Goal: Book appointment/travel/reservation

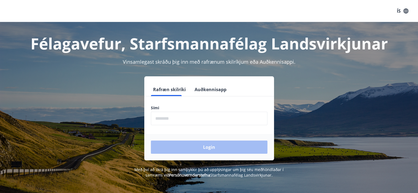
click at [185, 119] on input "phone" at bounding box center [209, 118] width 117 height 13
type input "********"
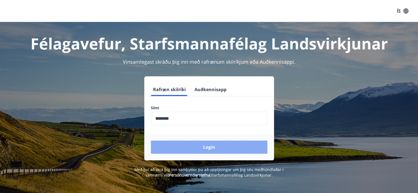
click at [196, 145] on button "Login" at bounding box center [209, 147] width 117 height 13
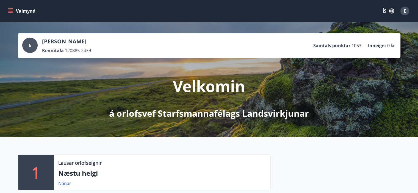
click at [25, 6] on button "Valmynd" at bounding box center [22, 11] width 31 height 10
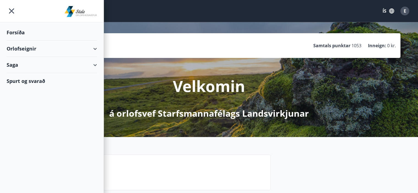
click at [40, 48] on div "Orlofseignir" at bounding box center [52, 49] width 90 height 16
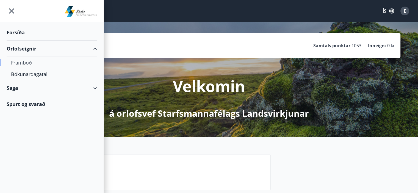
click at [30, 65] on div "Framboð" at bounding box center [52, 63] width 82 height 12
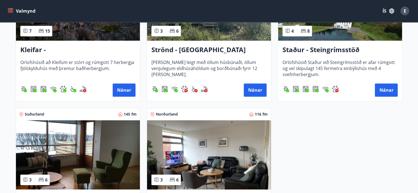
scroll to position [275, 0]
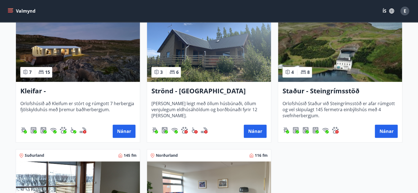
click at [6, 10] on div "Valmynd ÍS E" at bounding box center [209, 11] width 418 height 22
click at [9, 11] on icon "menu" at bounding box center [11, 11] width 6 height 1
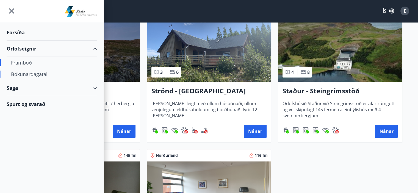
click at [32, 75] on div "Bókunardagatal" at bounding box center [52, 74] width 82 height 12
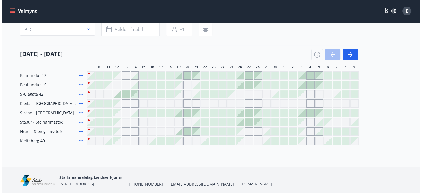
scroll to position [68, 0]
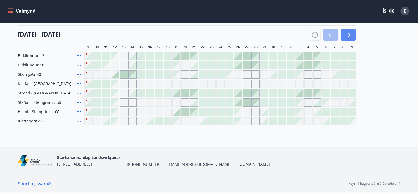
click at [351, 33] on icon "button" at bounding box center [348, 35] width 7 height 7
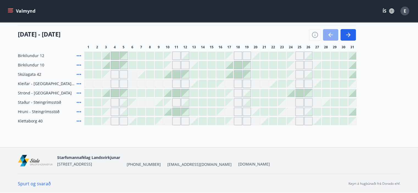
click at [332, 35] on icon "button" at bounding box center [331, 35] width 7 height 7
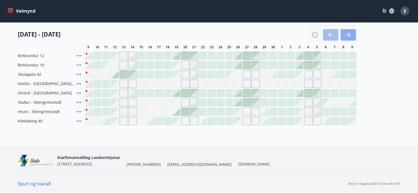
click at [350, 35] on icon "button" at bounding box center [348, 35] width 7 height 7
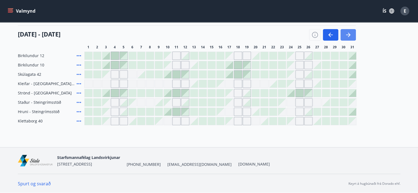
click at [350, 35] on icon "button" at bounding box center [348, 35] width 7 height 7
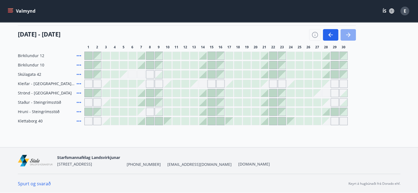
click at [350, 31] on button "button" at bounding box center [348, 35] width 15 height 12
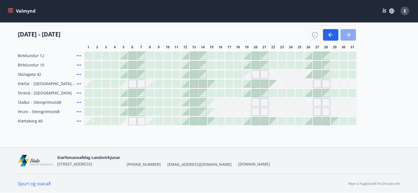
click at [354, 33] on button "button" at bounding box center [348, 35] width 15 height 12
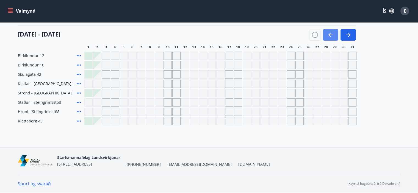
click at [334, 34] on button "button" at bounding box center [330, 35] width 15 height 12
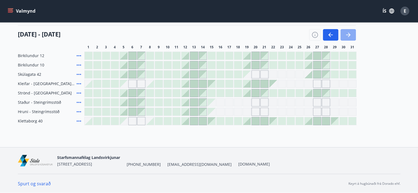
click at [350, 33] on icon "button" at bounding box center [348, 35] width 7 height 7
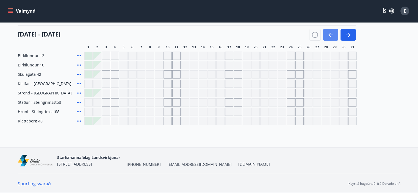
click at [332, 33] on icon "button" at bounding box center [331, 35] width 7 height 7
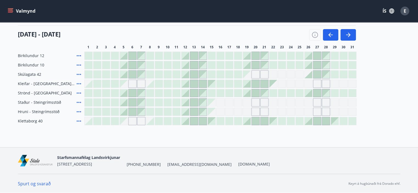
click at [333, 123] on div at bounding box center [335, 121] width 8 height 8
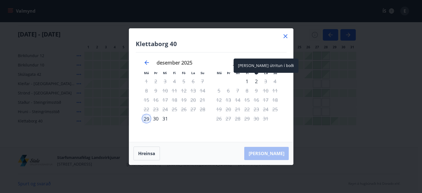
click at [255, 81] on div "2" at bounding box center [256, 81] width 9 height 9
